Goal: Transaction & Acquisition: Purchase product/service

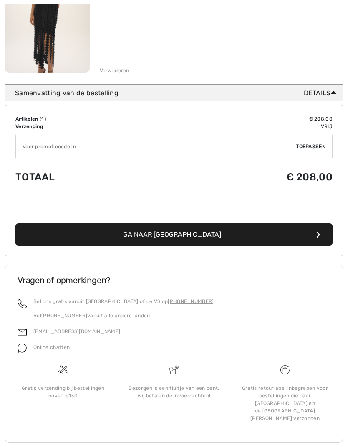
scroll to position [181, 0]
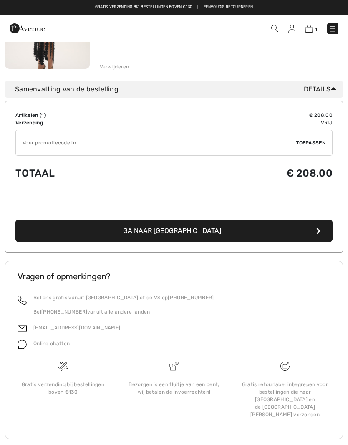
click at [302, 233] on button "Ga naar [GEOGRAPHIC_DATA]" at bounding box center [173, 231] width 317 height 23
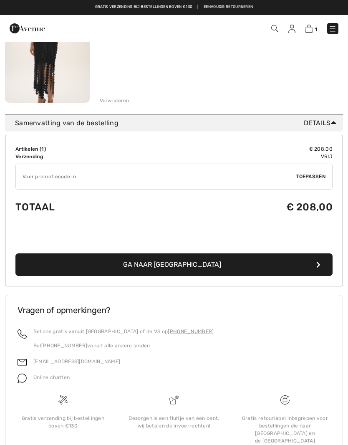
click at [311, 32] on img at bounding box center [309, 29] width 7 height 8
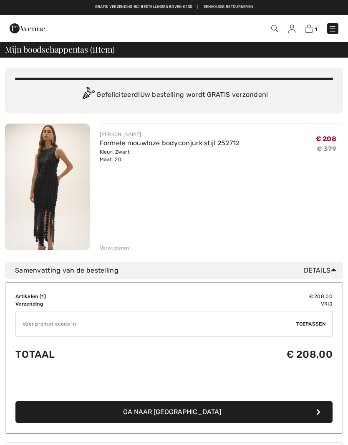
click at [110, 251] on font "Verwijderen" at bounding box center [115, 248] width 30 height 6
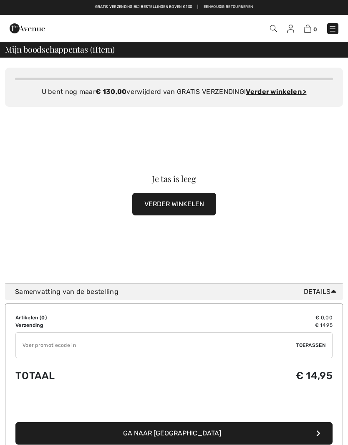
click at [19, 160] on div "Je tas is leeg VERDER WINKELEN" at bounding box center [174, 195] width 338 height 176
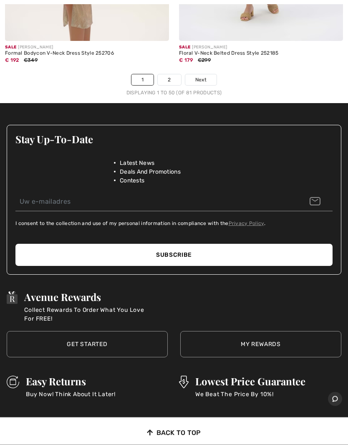
scroll to position [7535, 0]
